Goal: Task Accomplishment & Management: Use online tool/utility

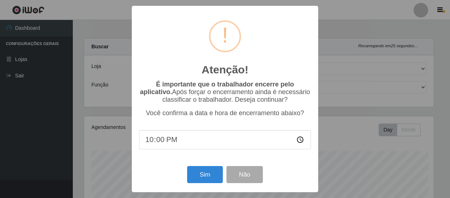
select select "408"
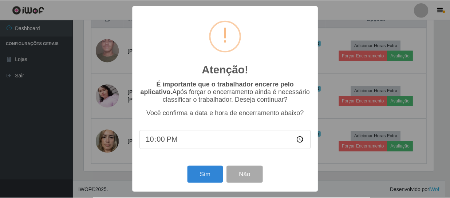
scroll to position [151, 351]
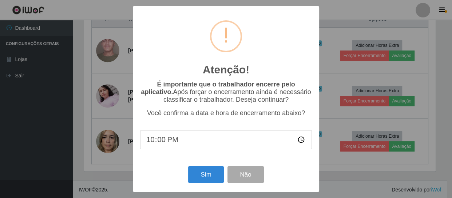
type input "01:00"
type input "21:50"
click at [204, 182] on button "Sim" at bounding box center [205, 174] width 35 height 17
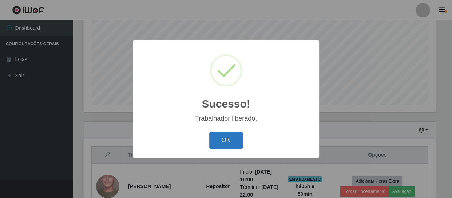
click at [224, 142] on button "OK" at bounding box center [226, 140] width 34 height 17
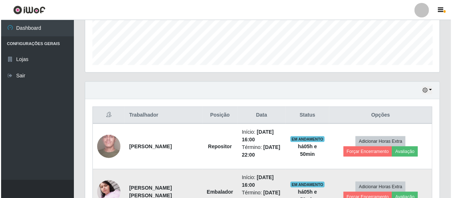
scroll to position [246, 0]
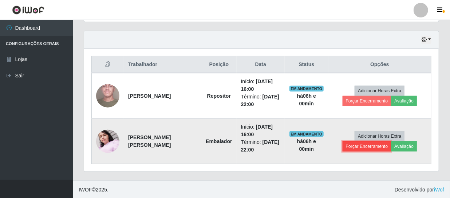
click at [378, 148] on button "Forçar Encerramento" at bounding box center [366, 147] width 49 height 10
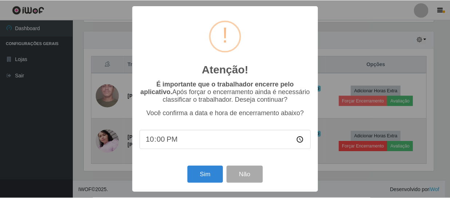
scroll to position [151, 351]
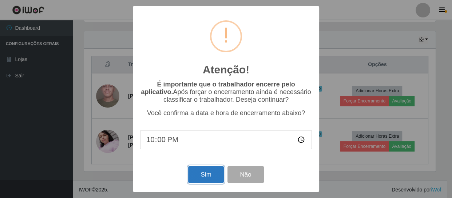
click at [208, 176] on button "Sim" at bounding box center [205, 174] width 35 height 17
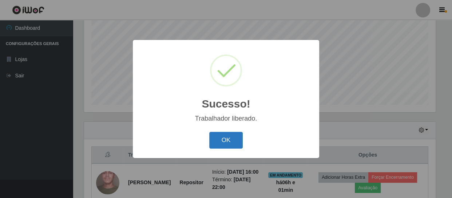
click at [227, 145] on button "OK" at bounding box center [226, 140] width 34 height 17
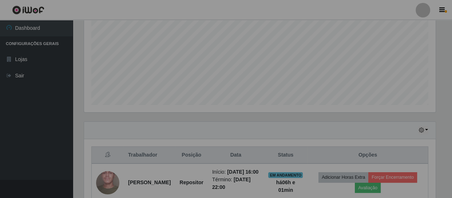
scroll to position [151, 354]
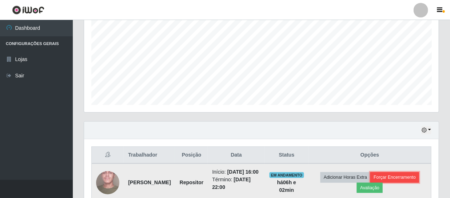
click at [418, 183] on button "Forçar Encerramento" at bounding box center [394, 177] width 49 height 10
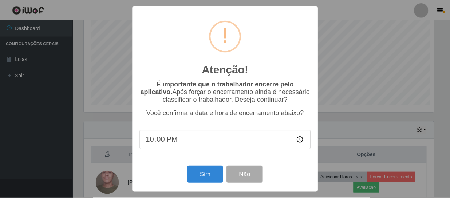
scroll to position [151, 351]
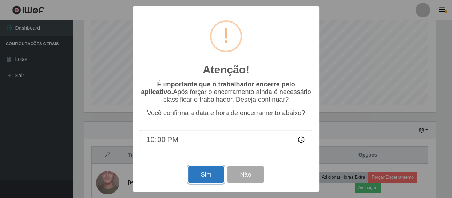
click at [208, 178] on button "Sim" at bounding box center [205, 174] width 35 height 17
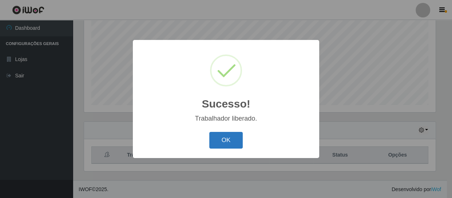
click at [216, 139] on button "OK" at bounding box center [226, 140] width 34 height 17
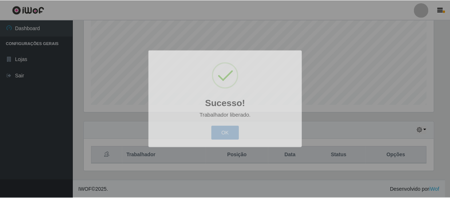
scroll to position [151, 354]
